Goal: Information Seeking & Learning: Learn about a topic

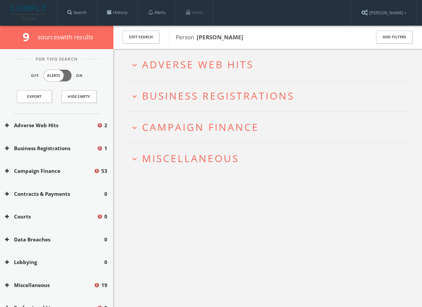
click at [179, 162] on span "Miscellaneous" at bounding box center [190, 159] width 97 height 14
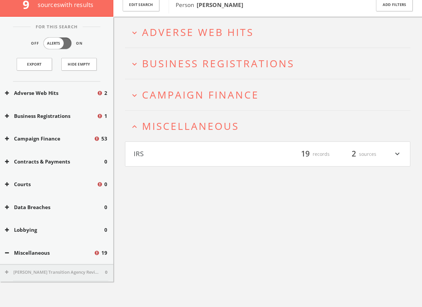
scroll to position [39, 0]
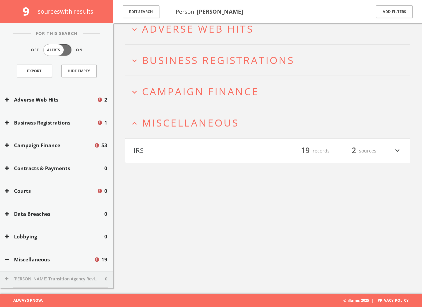
click at [190, 77] on h2 "expand_more Campaign Finance" at bounding box center [267, 91] width 285 height 31
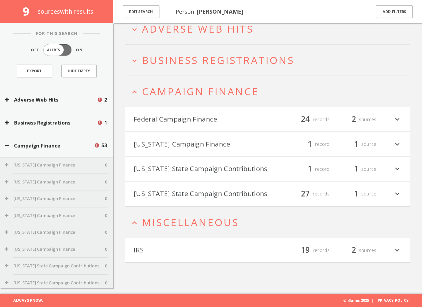
click at [187, 112] on h4 "Federal Campaign Finance filter_list 24 records 2 sources expand_more" at bounding box center [267, 119] width 284 height 25
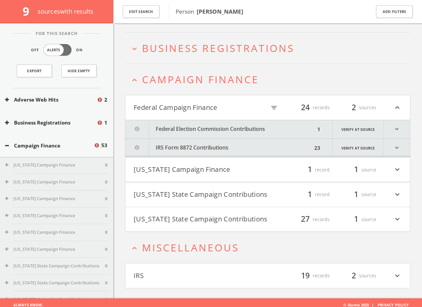
scroll to position [59, 0]
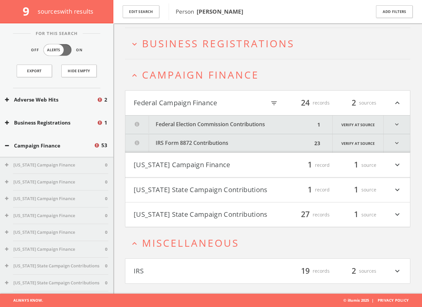
click at [199, 139] on button "IRS Form 8872 Contributions" at bounding box center [218, 143] width 187 height 18
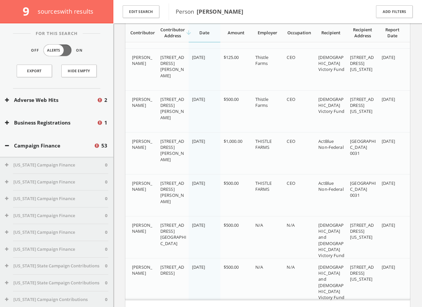
scroll to position [915, 0]
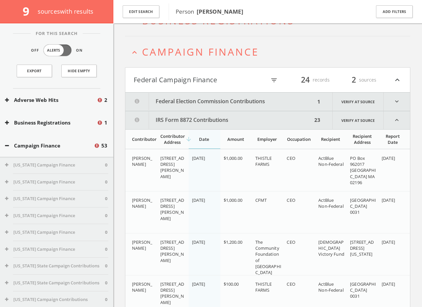
click at [250, 99] on button "Federal Election Commission Contributions" at bounding box center [220, 102] width 190 height 18
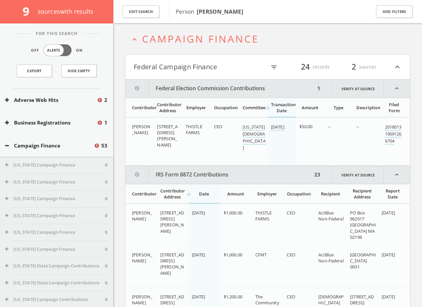
scroll to position [20, 0]
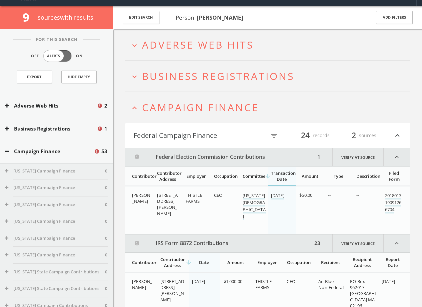
click at [215, 101] on span "Campaign Finance" at bounding box center [200, 108] width 117 height 14
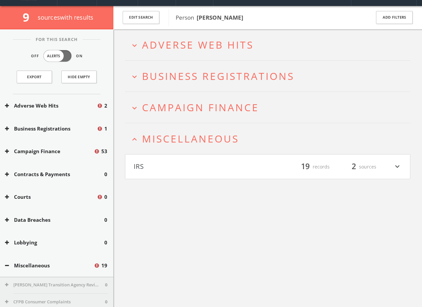
click at [178, 111] on span "Campaign Finance" at bounding box center [200, 108] width 117 height 14
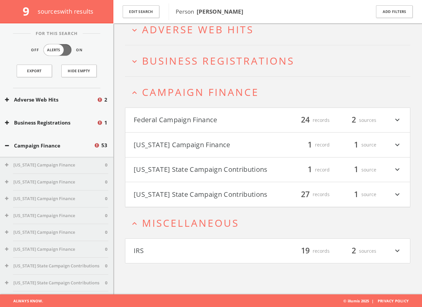
scroll to position [39, 0]
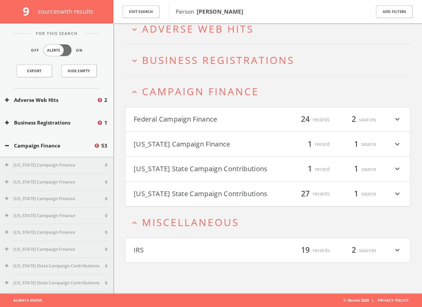
click at [192, 196] on button "[US_STATE] State Campaign Contributions" at bounding box center [201, 193] width 134 height 11
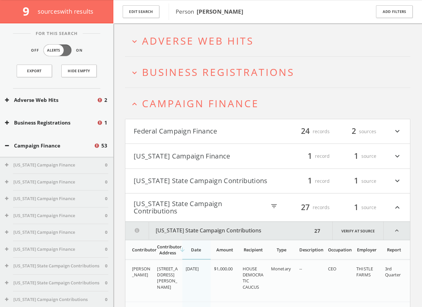
scroll to position [0, 0]
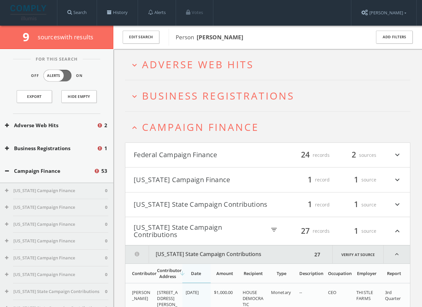
click at [183, 125] on span "Campaign Finance" at bounding box center [200, 127] width 117 height 14
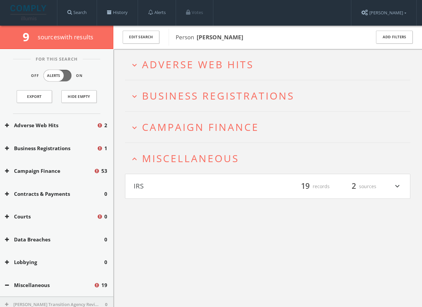
click at [187, 63] on span "Adverse Web Hits" at bounding box center [198, 65] width 112 height 14
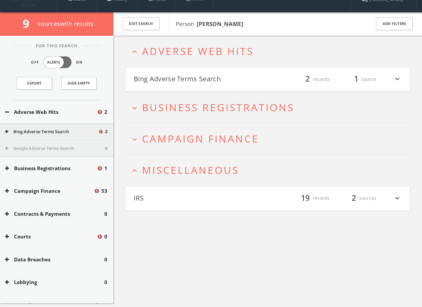
click at [185, 77] on button "Bing Adverse Terms Search" at bounding box center [201, 79] width 134 height 11
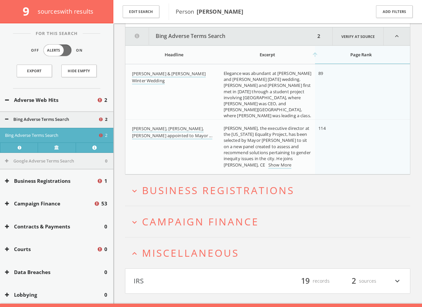
scroll to position [82, 0]
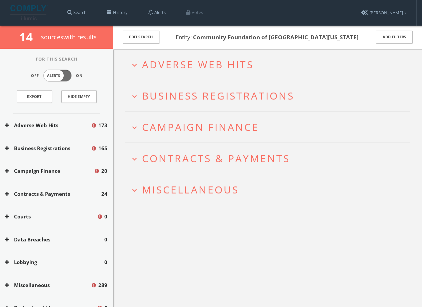
click at [177, 187] on span "Miscellaneous" at bounding box center [190, 190] width 97 height 14
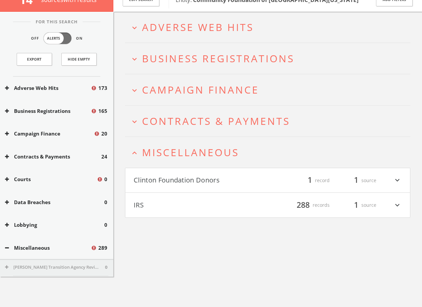
scroll to position [39, 0]
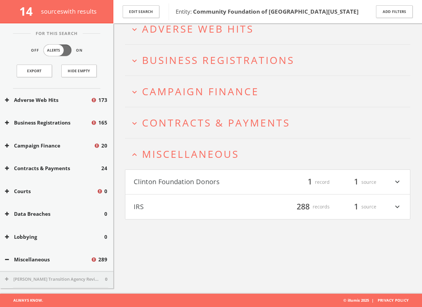
click at [177, 187] on button "Clinton Foundation Donors" at bounding box center [201, 181] width 134 height 11
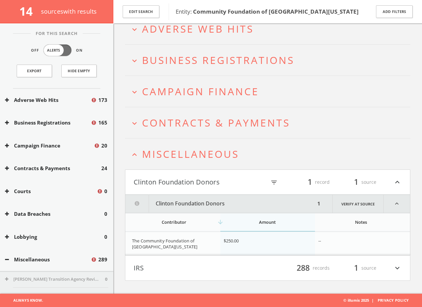
drag, startPoint x: 135, startPoint y: 184, endPoint x: 190, endPoint y: 181, distance: 55.3
click at [189, 182] on button "Clinton Foundation Donors" at bounding box center [200, 181] width 132 height 11
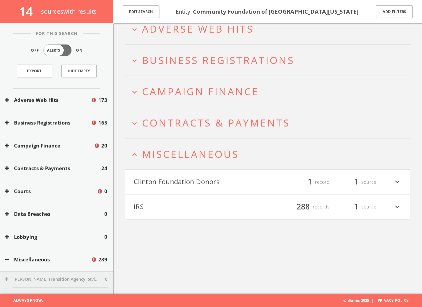
click at [182, 181] on button "Clinton Foundation Donors" at bounding box center [201, 181] width 134 height 11
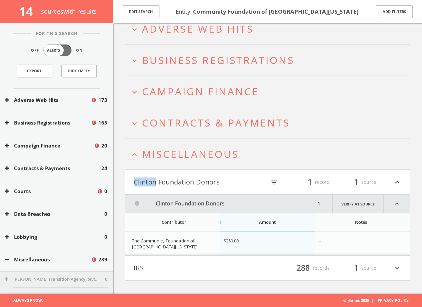
copy button "[PERSON_NAME]"
click at [166, 156] on span "Miscellaneous" at bounding box center [190, 154] width 97 height 14
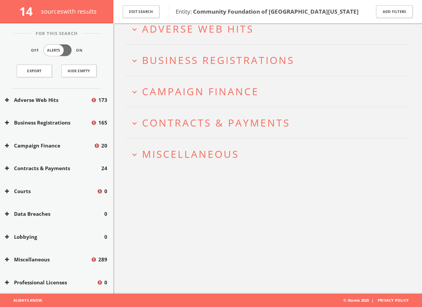
click at [176, 134] on h2 "expand_more Contracts & Payments" at bounding box center [267, 122] width 285 height 31
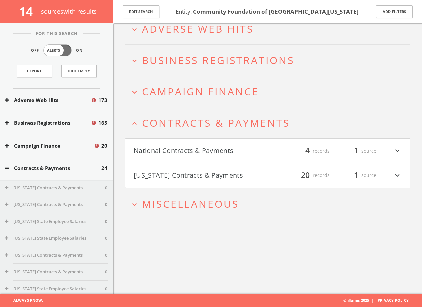
click at [184, 173] on button "[US_STATE] Contracts & Payments" at bounding box center [201, 175] width 134 height 11
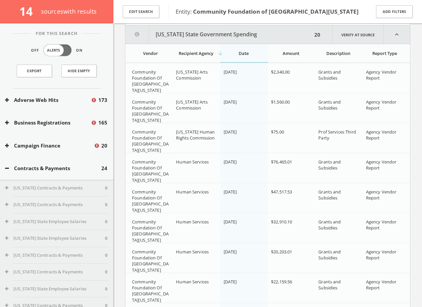
scroll to position [203, 0]
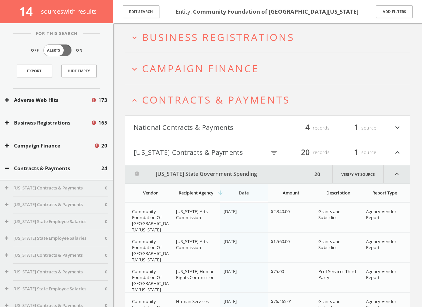
click at [172, 107] on h2 "expand_less Contracts & Payments" at bounding box center [267, 99] width 285 height 31
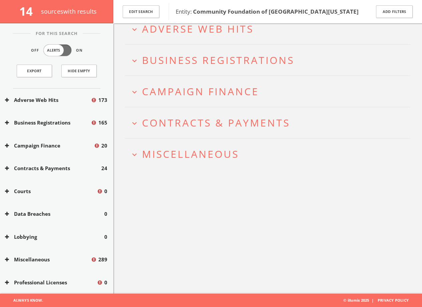
click at [184, 96] on span "Campaign Finance" at bounding box center [200, 92] width 117 height 14
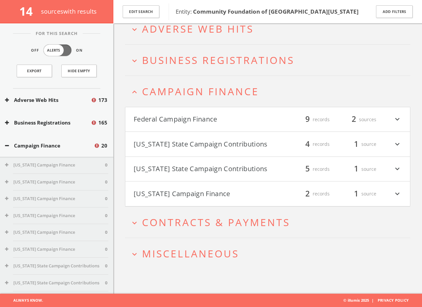
click at [186, 121] on button "Federal Campaign Finance" at bounding box center [201, 119] width 134 height 11
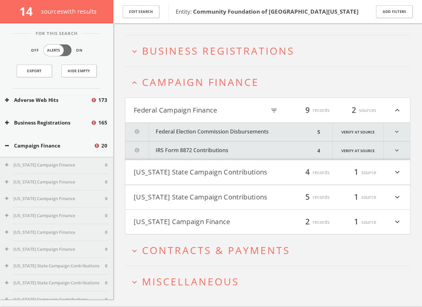
scroll to position [62, 0]
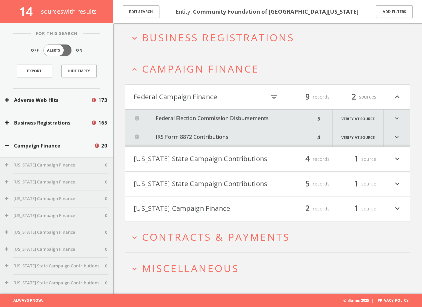
click at [188, 120] on button "Federal Election Commission Disbursements" at bounding box center [220, 119] width 190 height 18
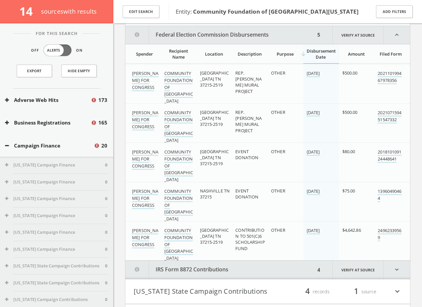
scroll to position [148, 0]
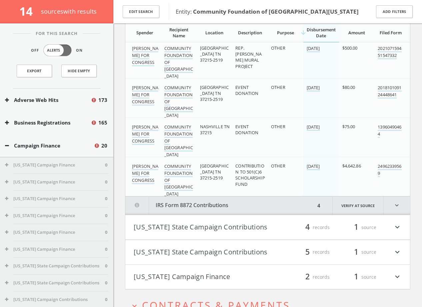
click at [190, 255] on button "[US_STATE] State Campaign Contributions" at bounding box center [201, 251] width 134 height 11
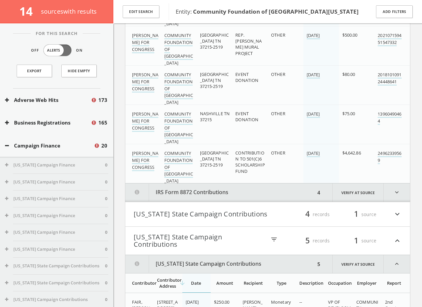
scroll to position [0, 0]
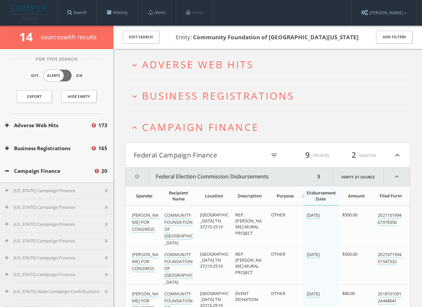
click at [176, 54] on h2 "expand_more Adverse Web Hits" at bounding box center [267, 64] width 285 height 31
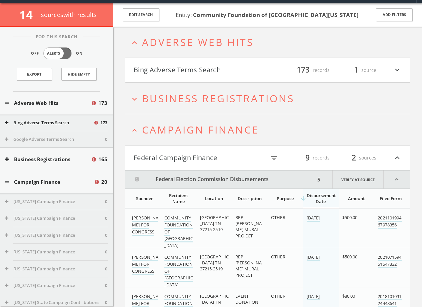
scroll to position [26, 0]
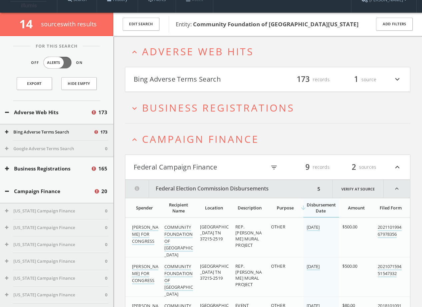
click at [178, 80] on button "Bing Adverse Terms Search" at bounding box center [201, 79] width 134 height 11
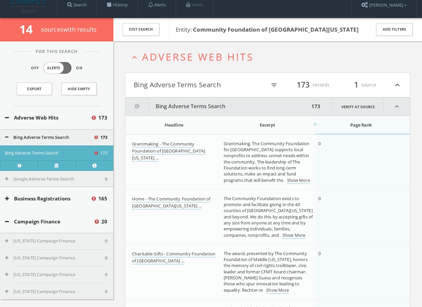
scroll to position [0, 0]
